Goal: Check status: Check status

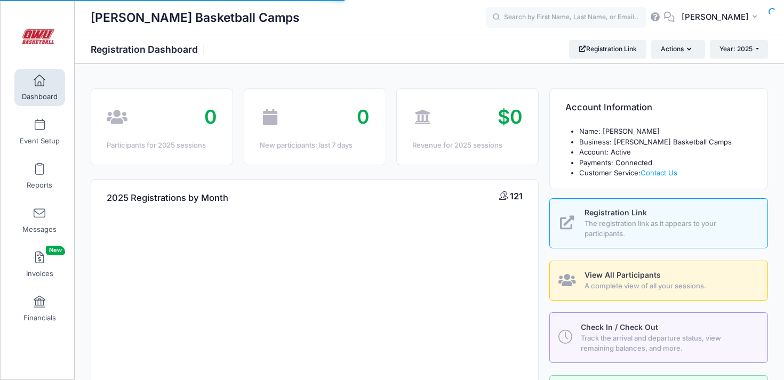
select select
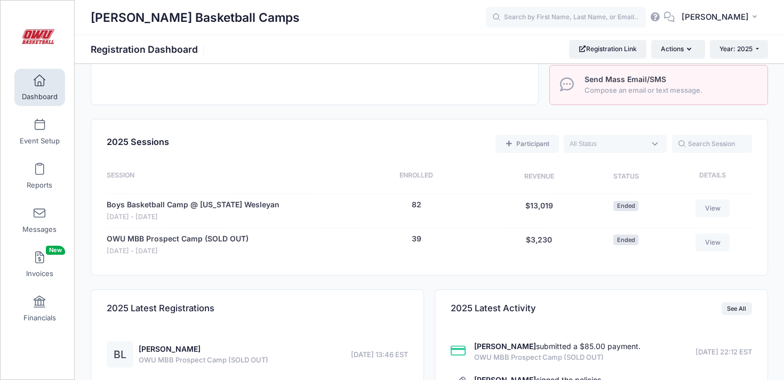
scroll to position [378, 0]
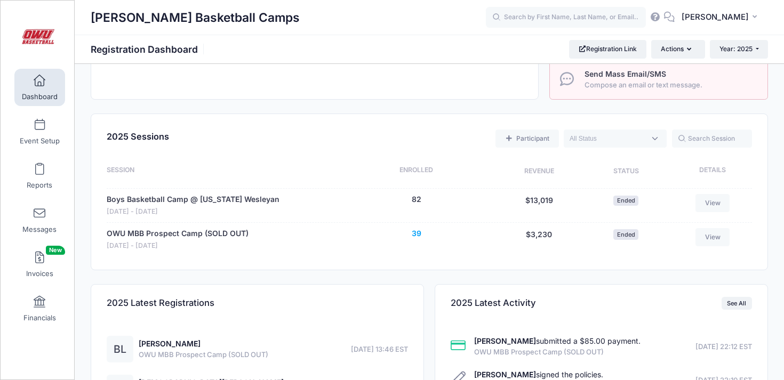
click at [414, 237] on button "39" at bounding box center [417, 233] width 10 height 11
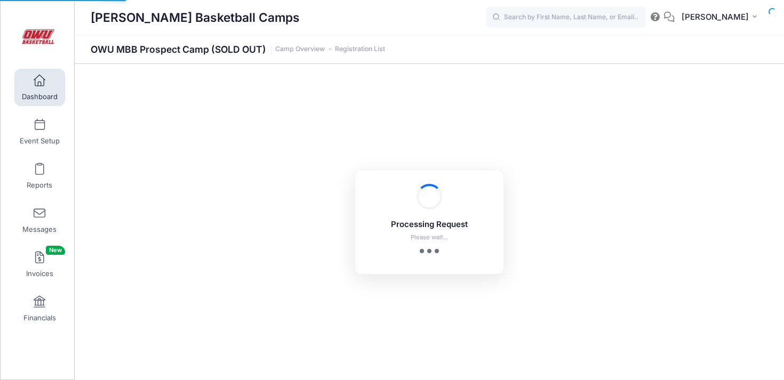
select select "10"
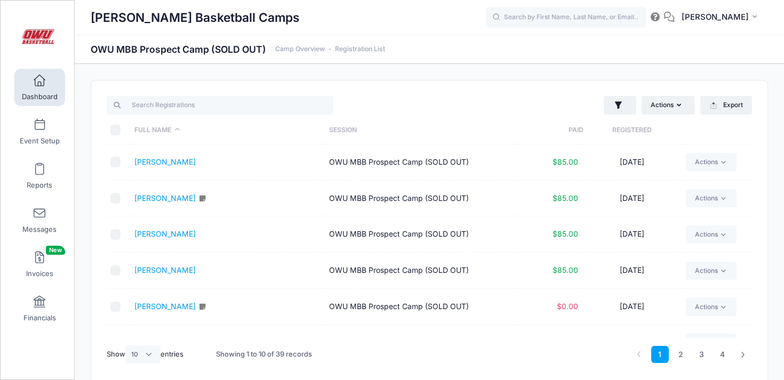
click at [184, 94] on div at bounding box center [266, 105] width 328 height 22
click at [181, 100] on input "search" at bounding box center [220, 105] width 227 height 18
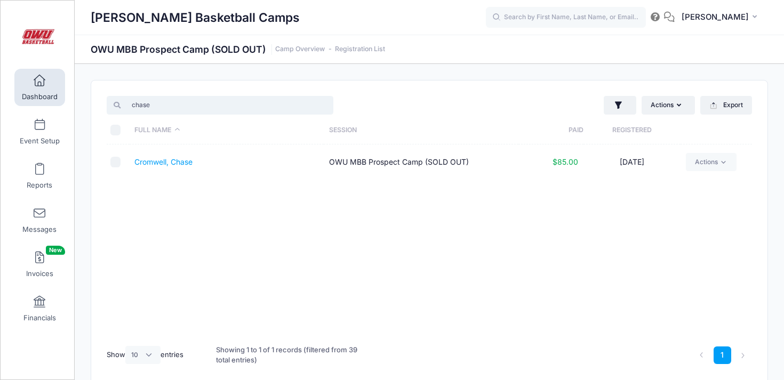
type input "chase"
click at [156, 154] on td "Cromwell, Chase" at bounding box center [227, 163] width 195 height 36
click at [156, 155] on td "Cromwell, Chase" at bounding box center [227, 163] width 195 height 36
click at [156, 165] on link "Cromwell, Chase" at bounding box center [163, 161] width 58 height 9
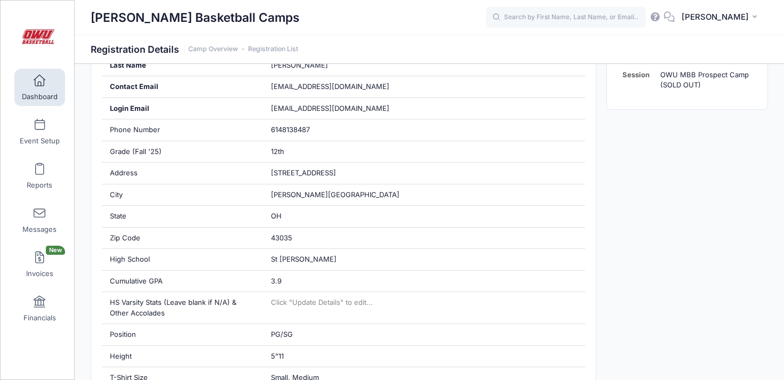
scroll to position [271, 0]
